Goal: Task Accomplishment & Management: Manage account settings

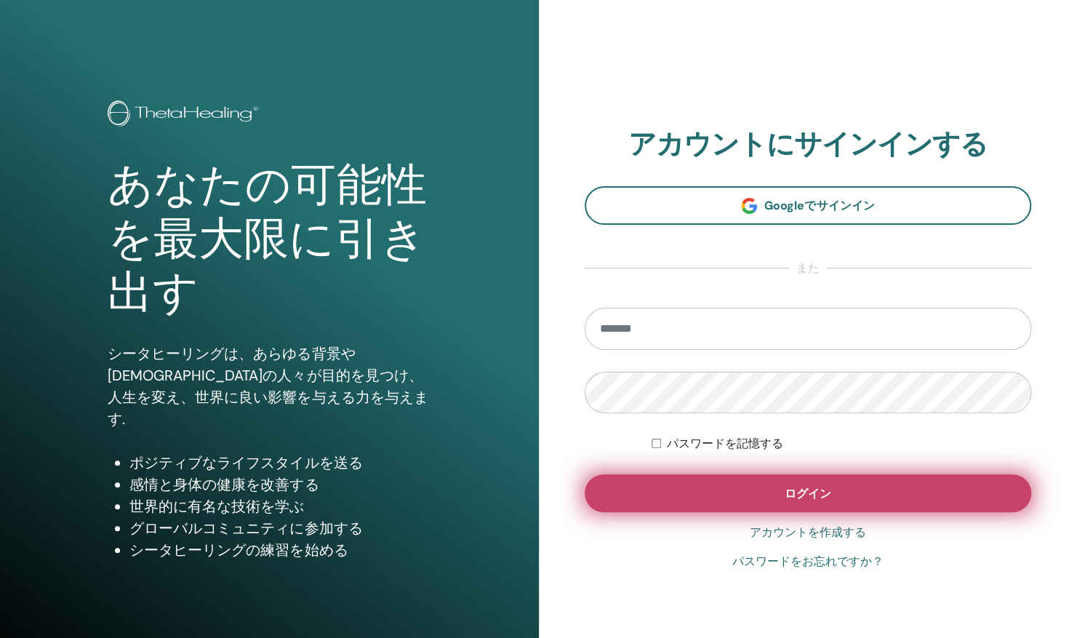
type input "**********"
click at [687, 485] on button "ログイン" at bounding box center [808, 493] width 447 height 38
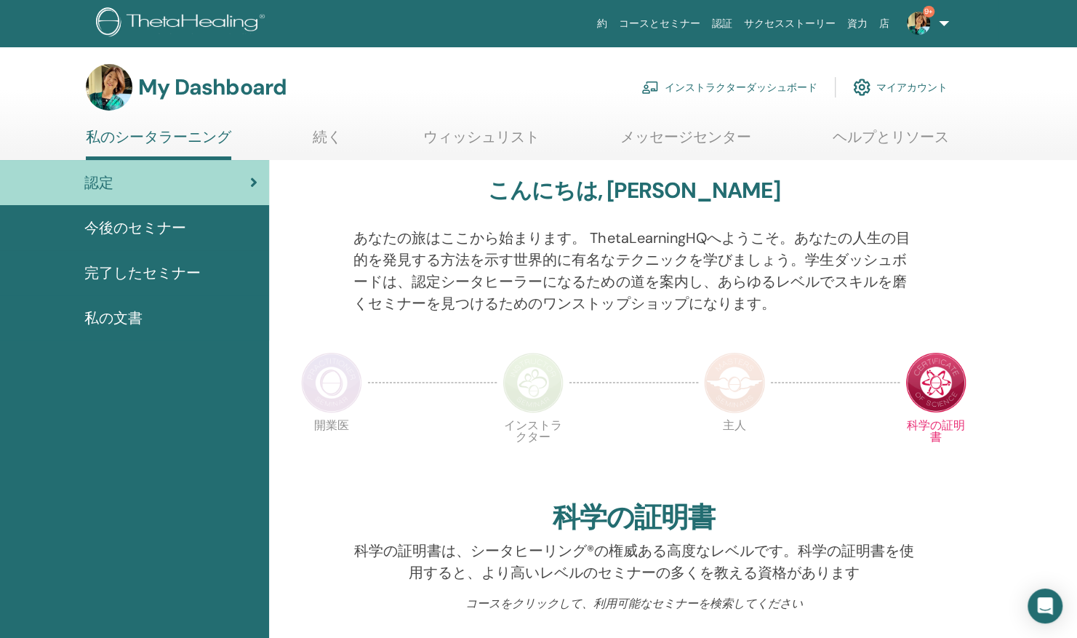
click at [760, 88] on link "インストラクターダッシュボード" at bounding box center [730, 87] width 176 height 32
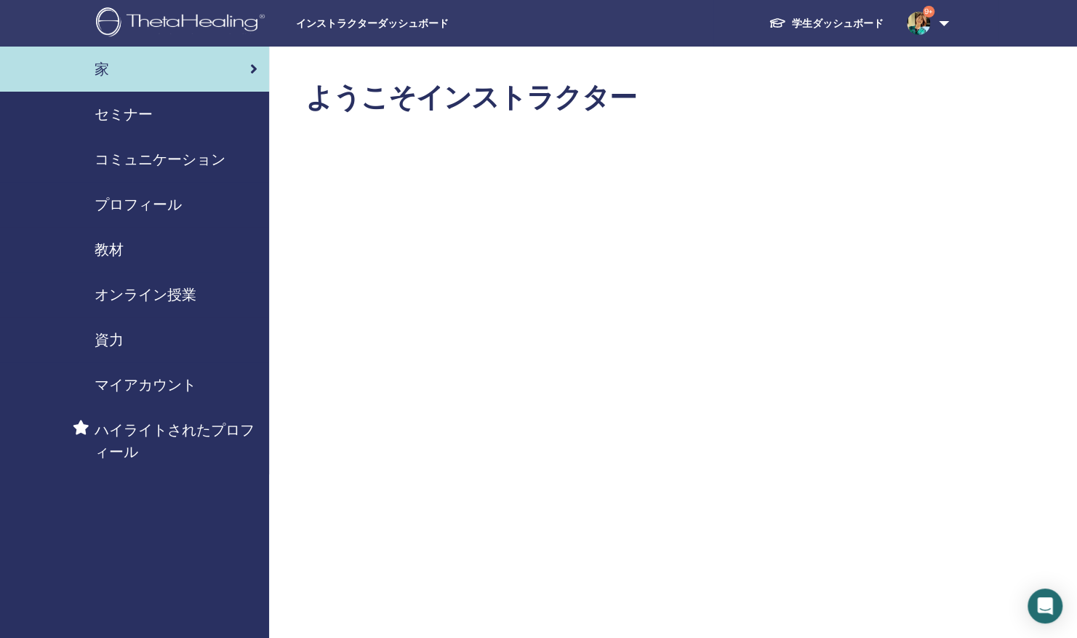
click at [99, 111] on span "セミナー" at bounding box center [124, 114] width 58 height 22
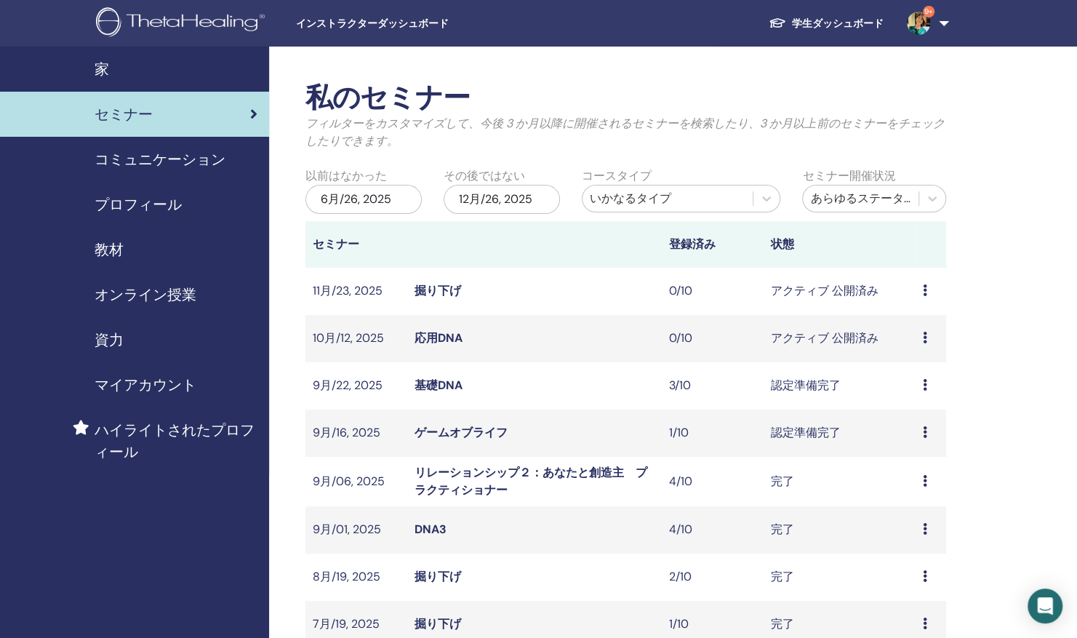
click at [438, 384] on link "基礎DNA" at bounding box center [439, 385] width 48 height 15
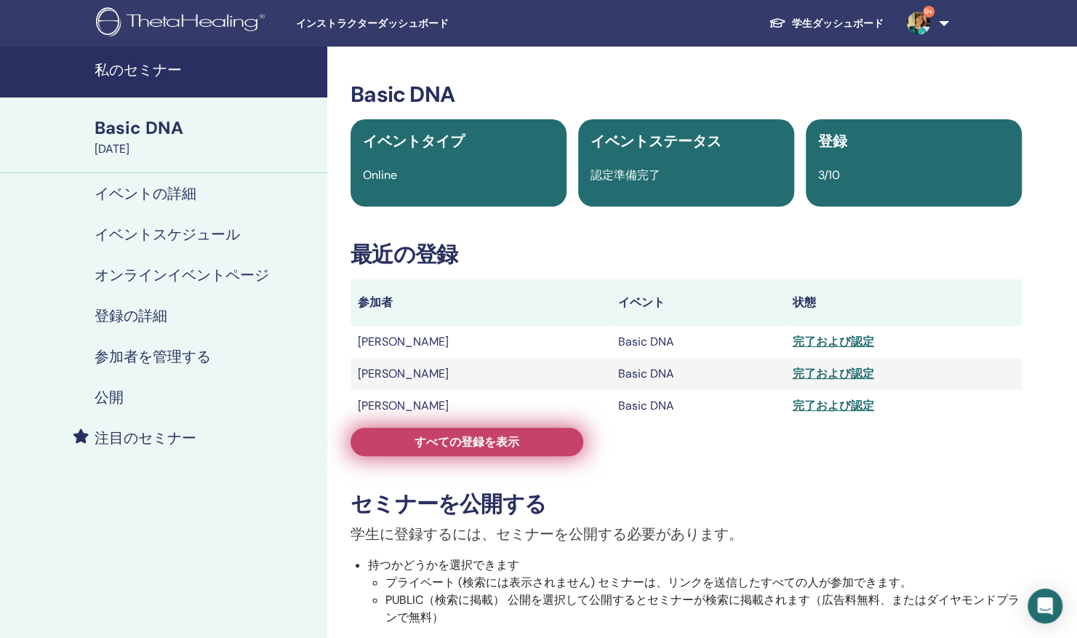
click at [468, 453] on link "すべての登録を表示" at bounding box center [467, 442] width 233 height 28
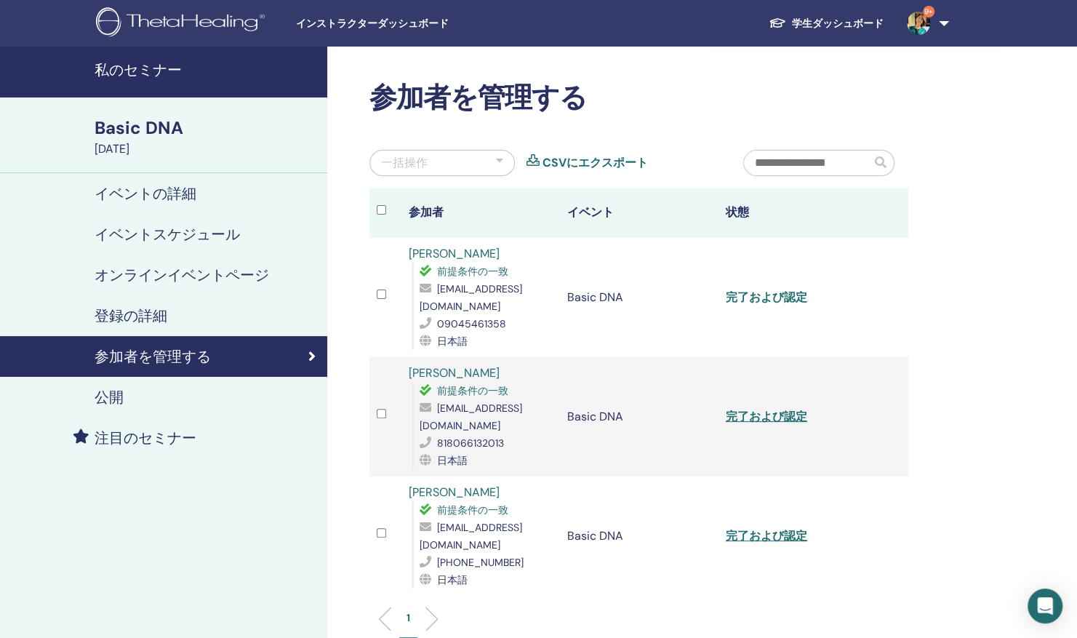
click at [777, 294] on link "完了および認定" at bounding box center [766, 297] width 81 height 15
click at [767, 412] on link "完了および認定" at bounding box center [766, 416] width 81 height 15
click at [773, 533] on link "完了および認定" at bounding box center [766, 535] width 81 height 15
